Goal: Transaction & Acquisition: Purchase product/service

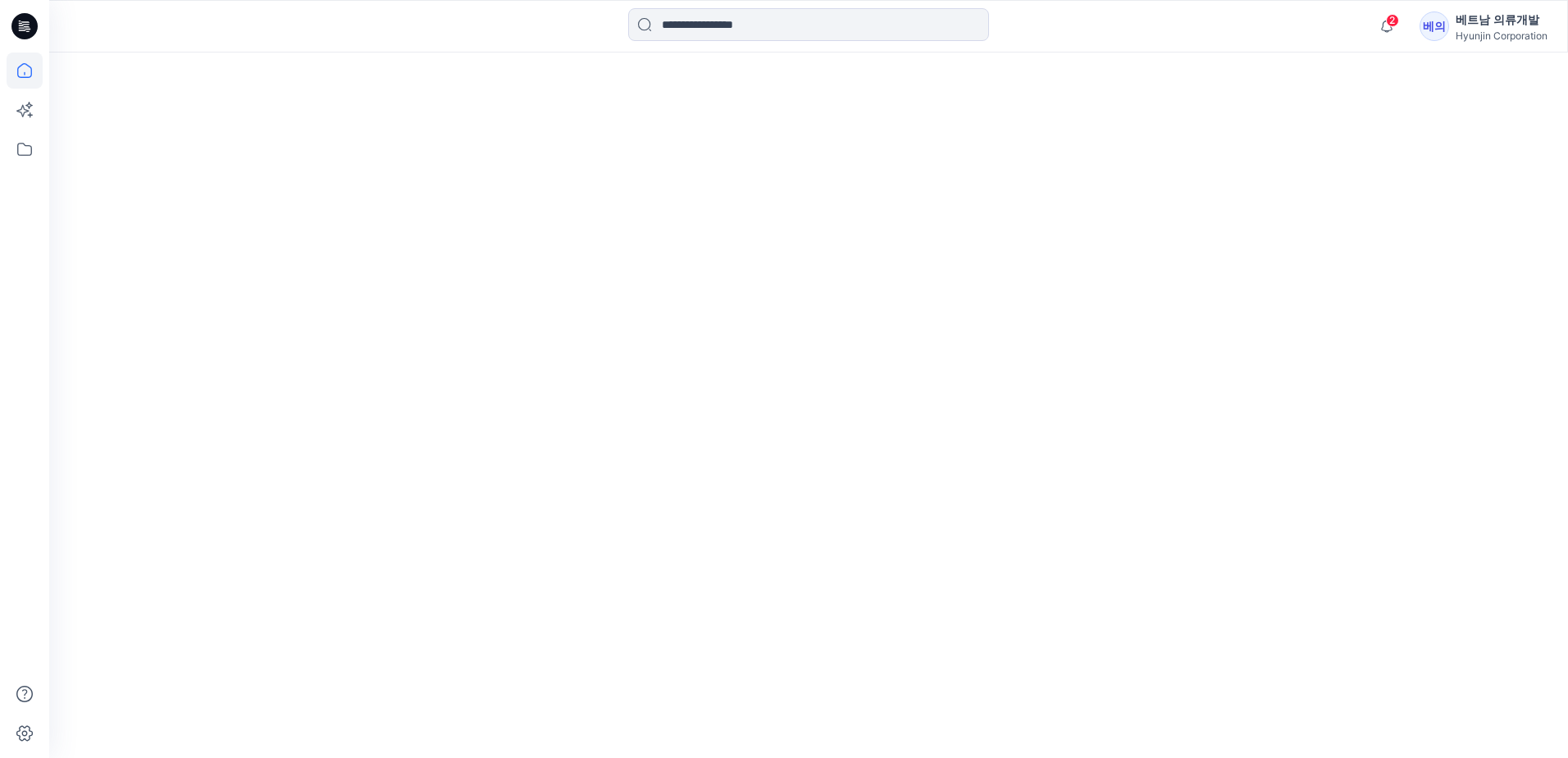
click at [480, 560] on div at bounding box center [809, 405] width 1519 height 706
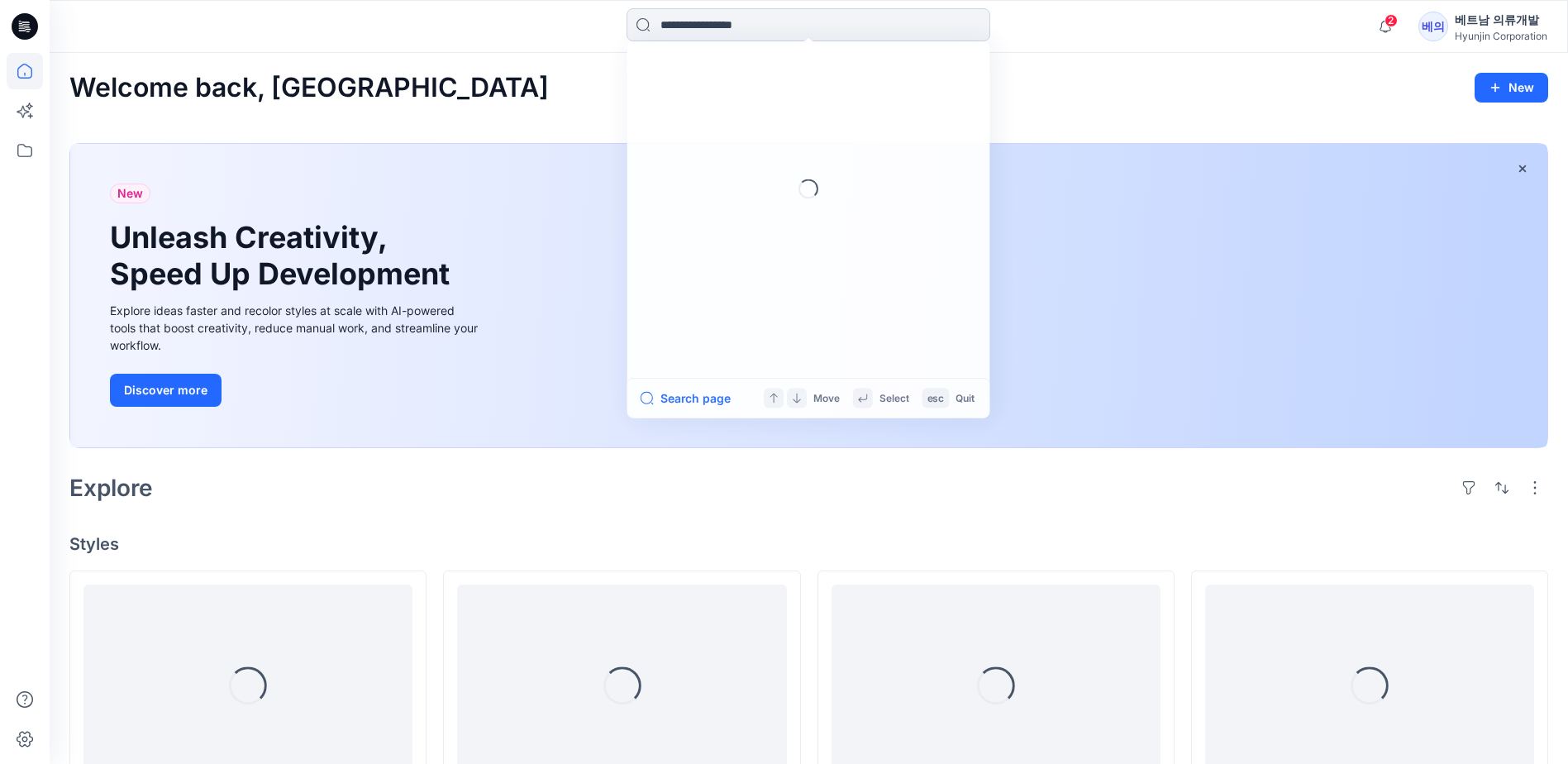
click at [718, 32] on input at bounding box center [808, 24] width 363 height 33
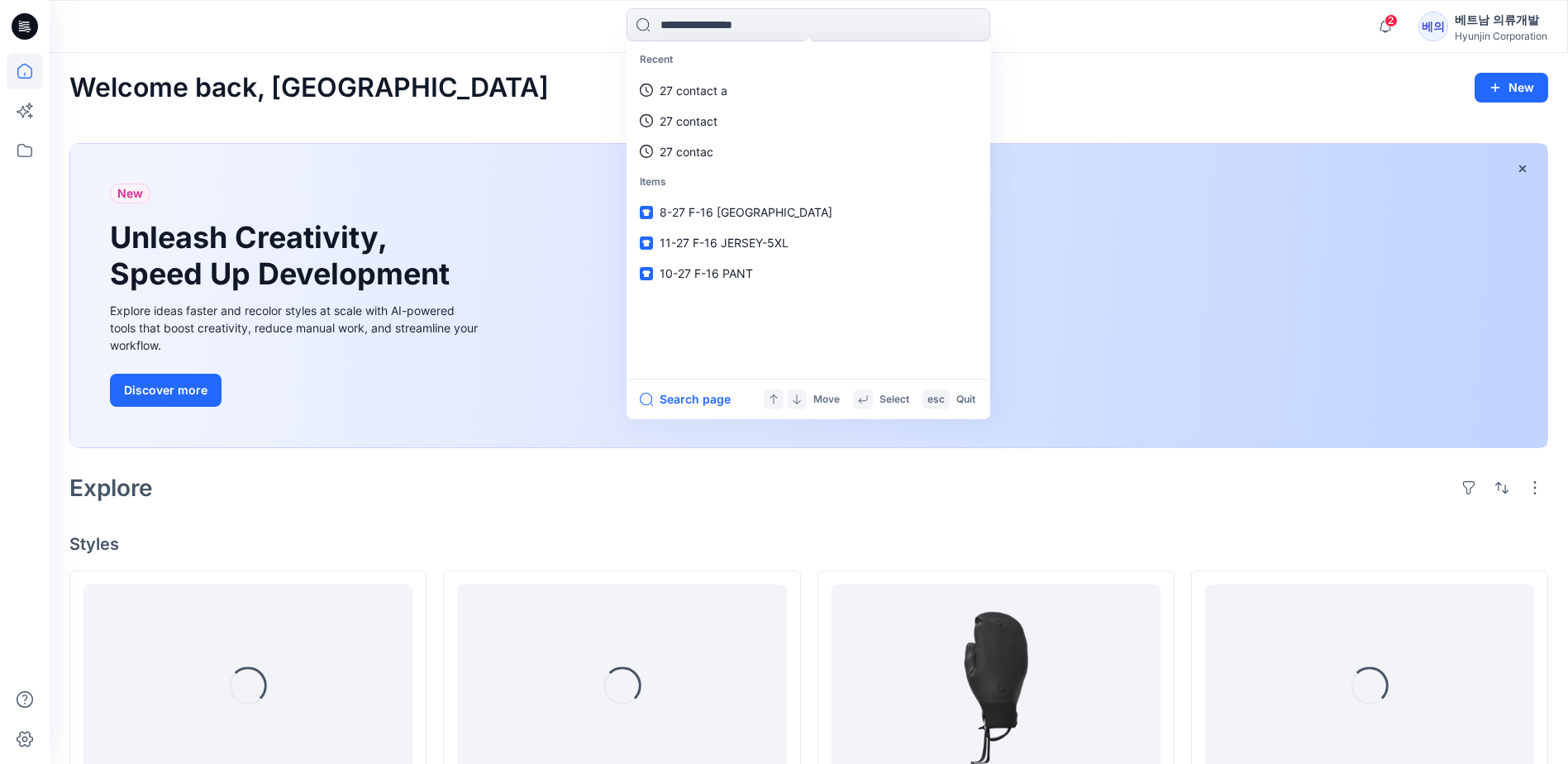
paste input "**********"
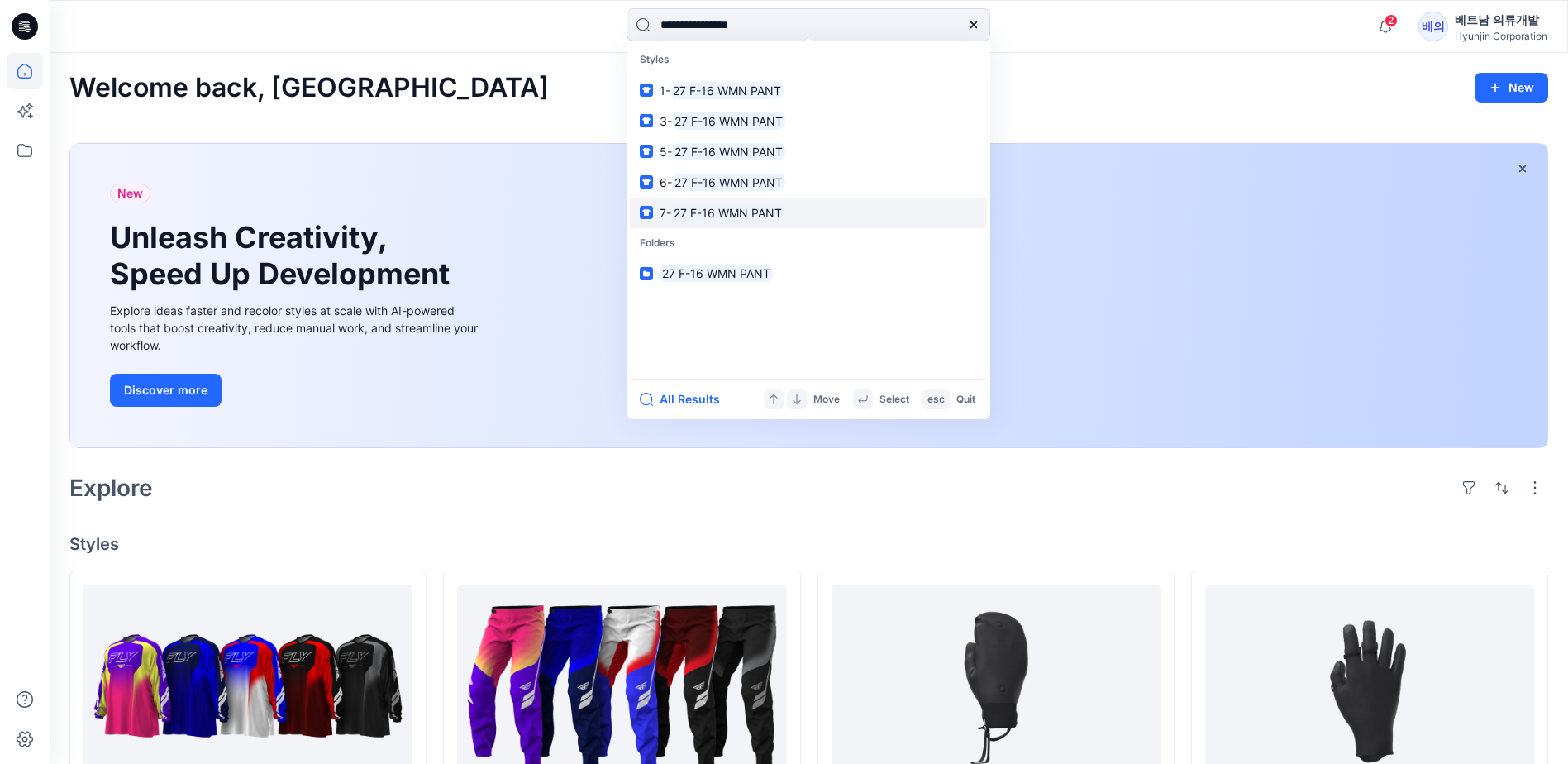
type input "**********"
click at [688, 216] on mark "27 F-16 WMN PANT" at bounding box center [728, 212] width 113 height 19
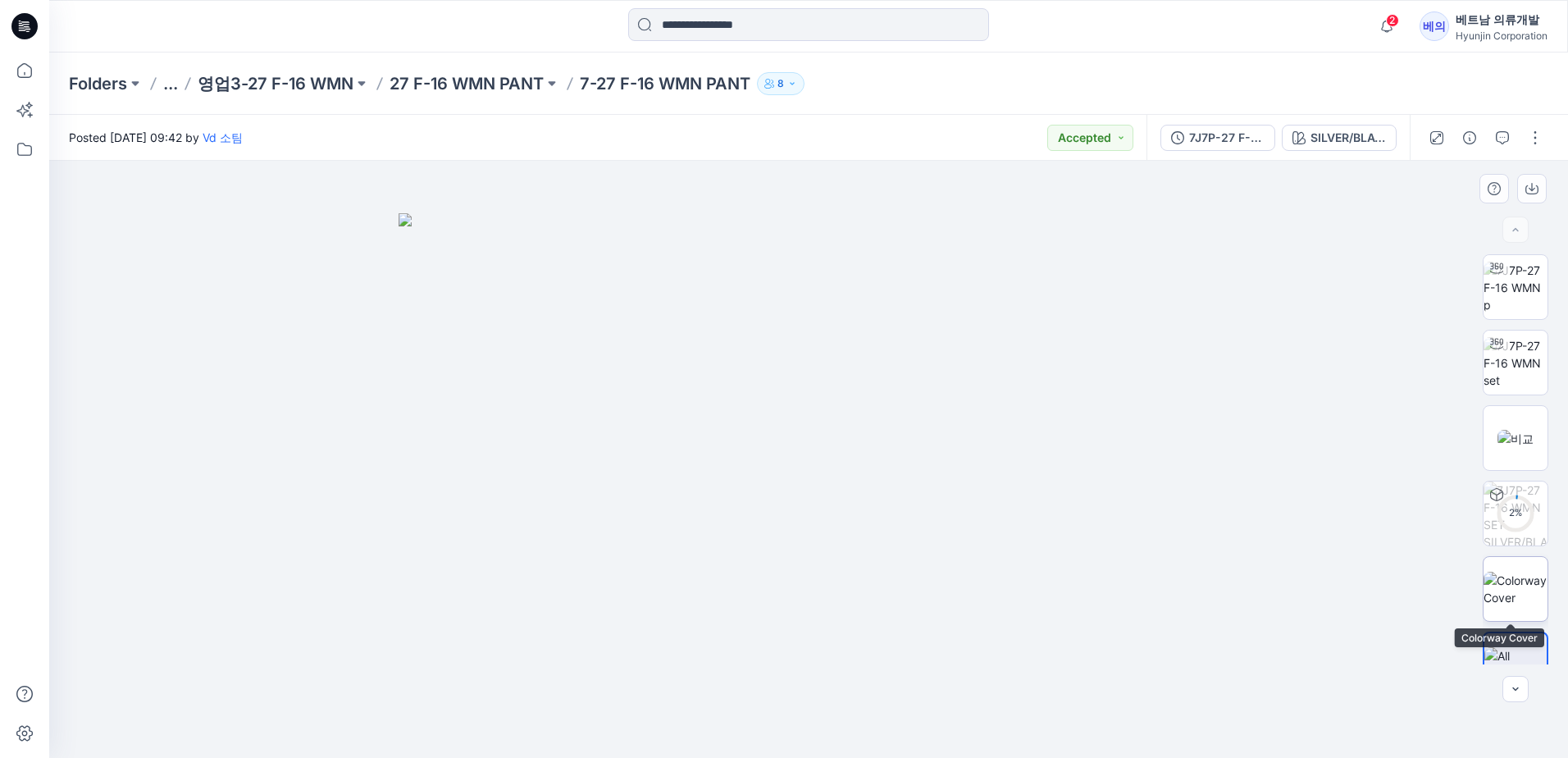
click at [1532, 587] on img at bounding box center [1516, 588] width 64 height 34
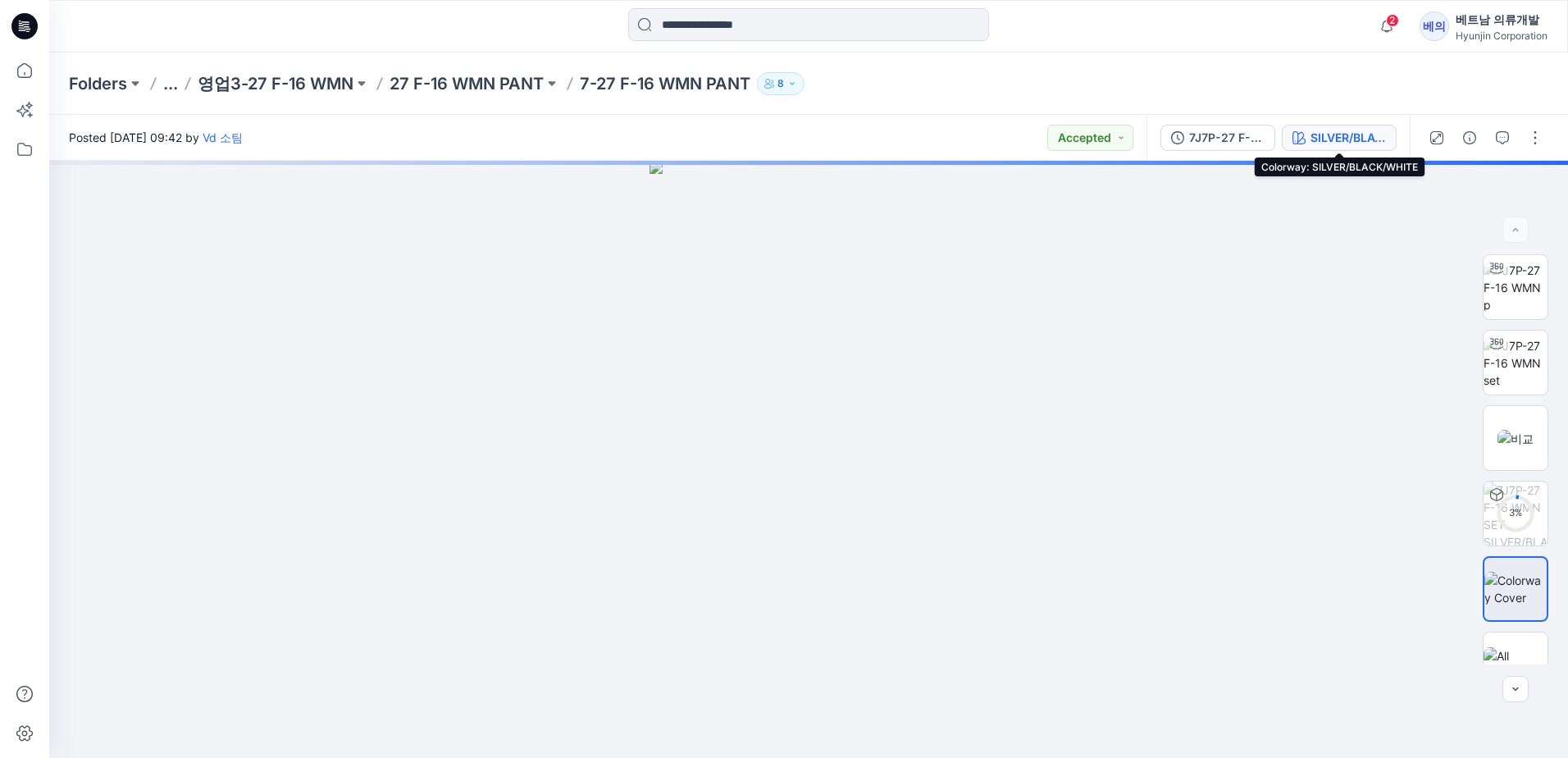
click at [1337, 137] on div "SILVER/BLACK/WHITE" at bounding box center [1348, 138] width 76 height 18
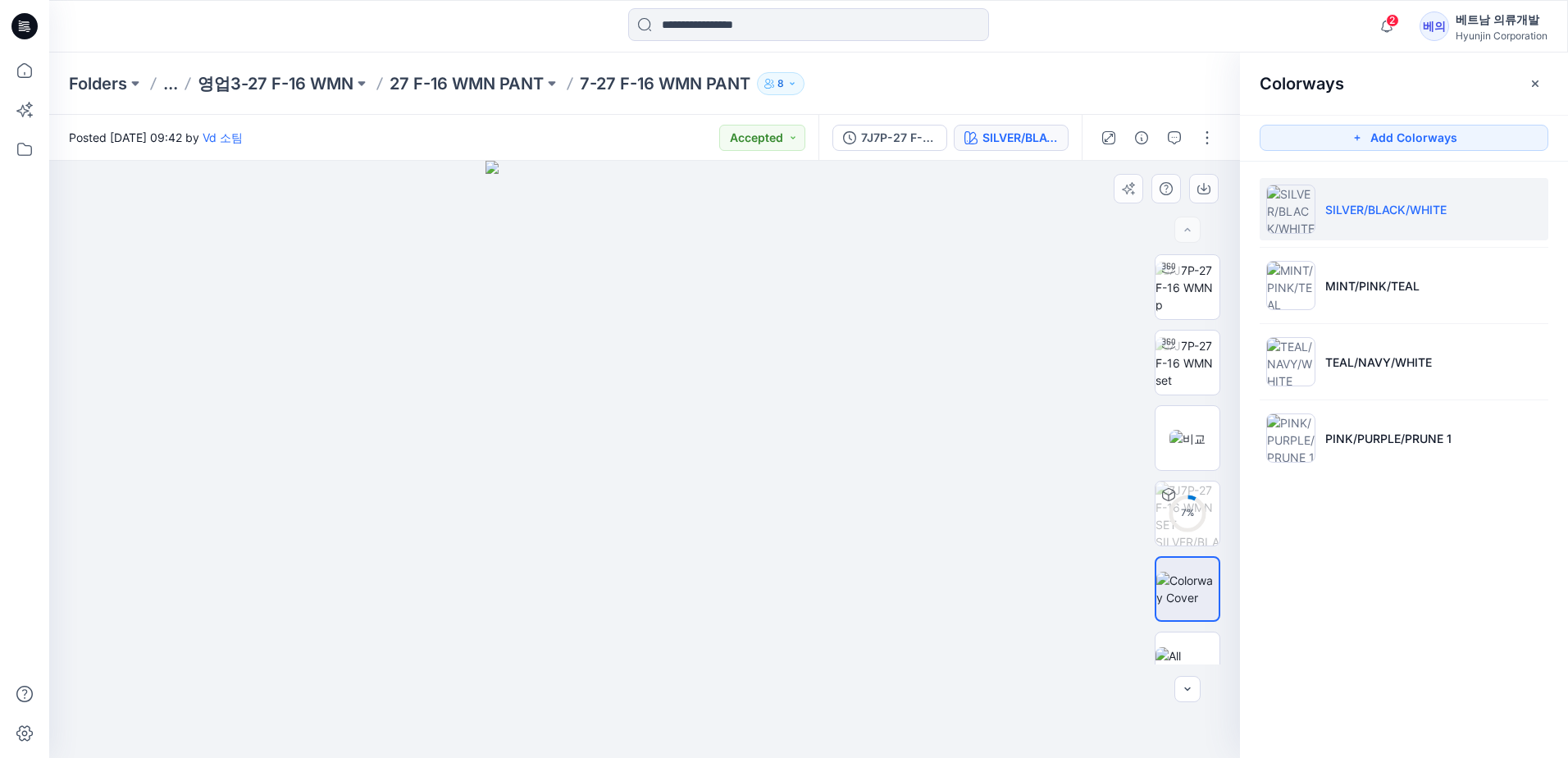
drag, startPoint x: 741, startPoint y: 461, endPoint x: 814, endPoint y: 446, distance: 74.5
click at [810, 448] on div at bounding box center [645, 459] width 1191 height 597
click at [1182, 277] on img at bounding box center [1187, 287] width 64 height 52
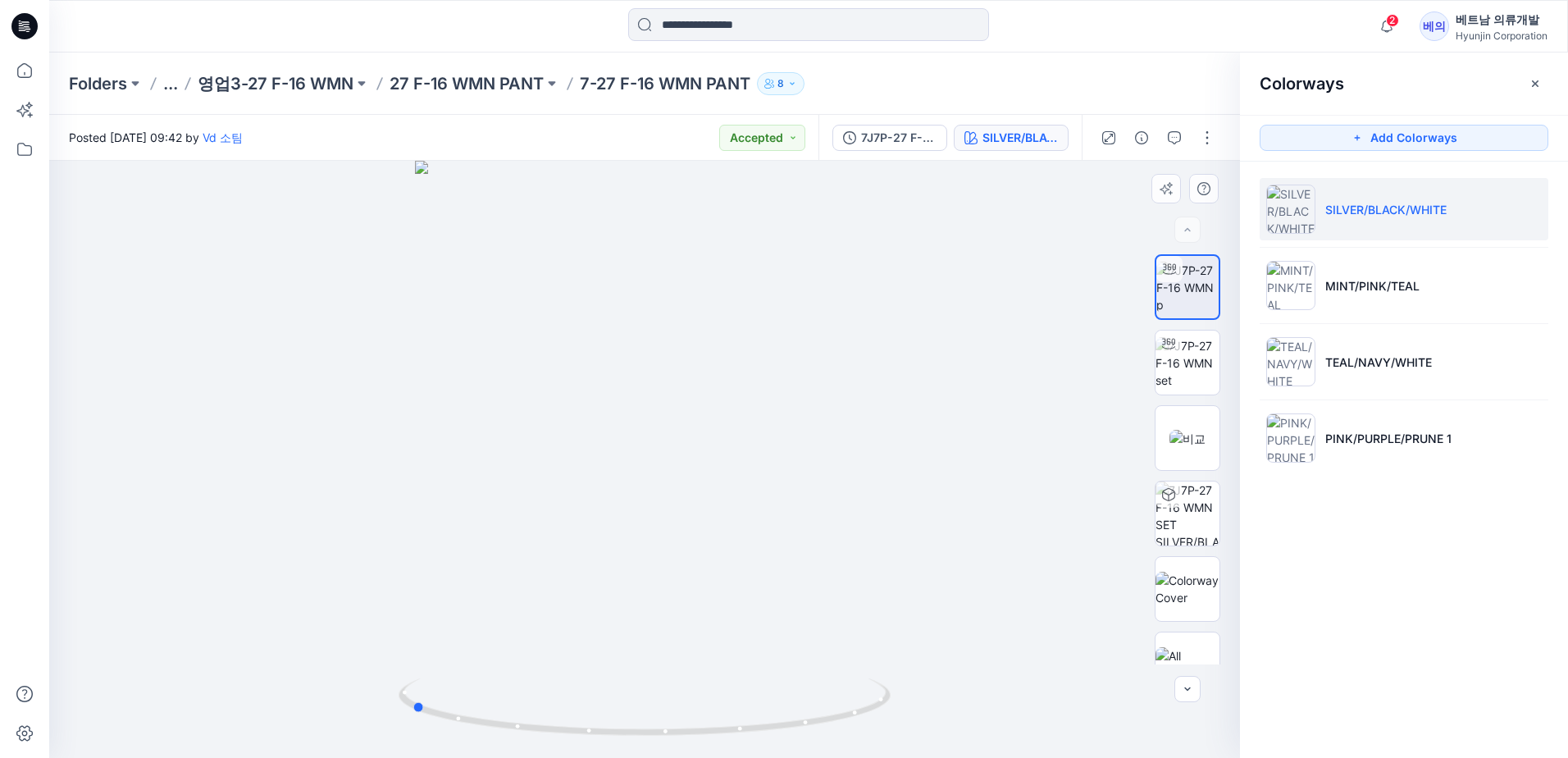
drag, startPoint x: 763, startPoint y: 634, endPoint x: 556, endPoint y: 579, distance: 214.2
click at [556, 579] on div at bounding box center [645, 459] width 1191 height 597
drag, startPoint x: 729, startPoint y: 567, endPoint x: 638, endPoint y: 575, distance: 91.4
click at [638, 575] on div at bounding box center [645, 459] width 1191 height 597
drag, startPoint x: 748, startPoint y: 514, endPoint x: 465, endPoint y: 386, distance: 310.6
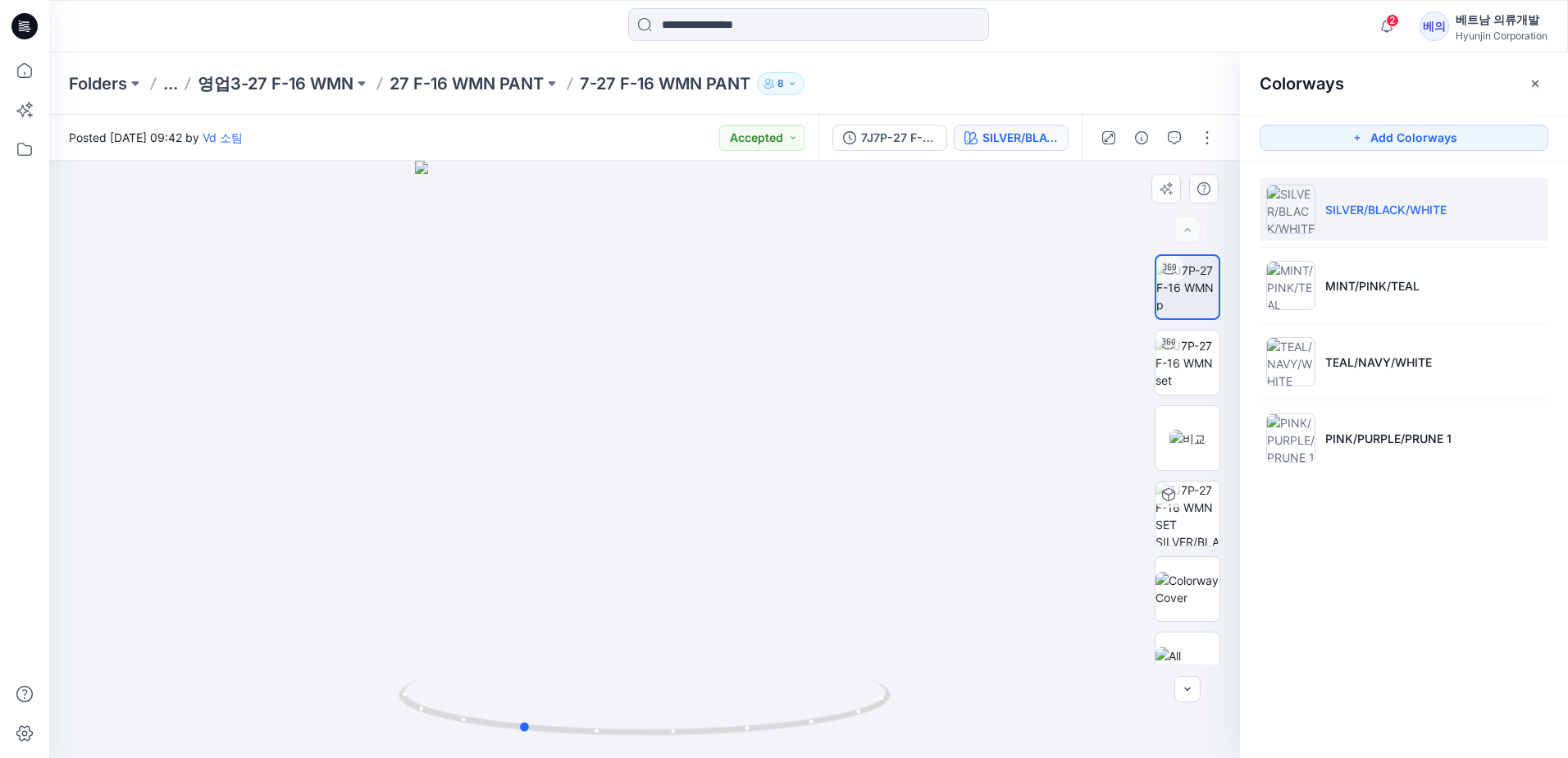
click at [465, 386] on div at bounding box center [645, 459] width 1191 height 597
